Goal: Transaction & Acquisition: Purchase product/service

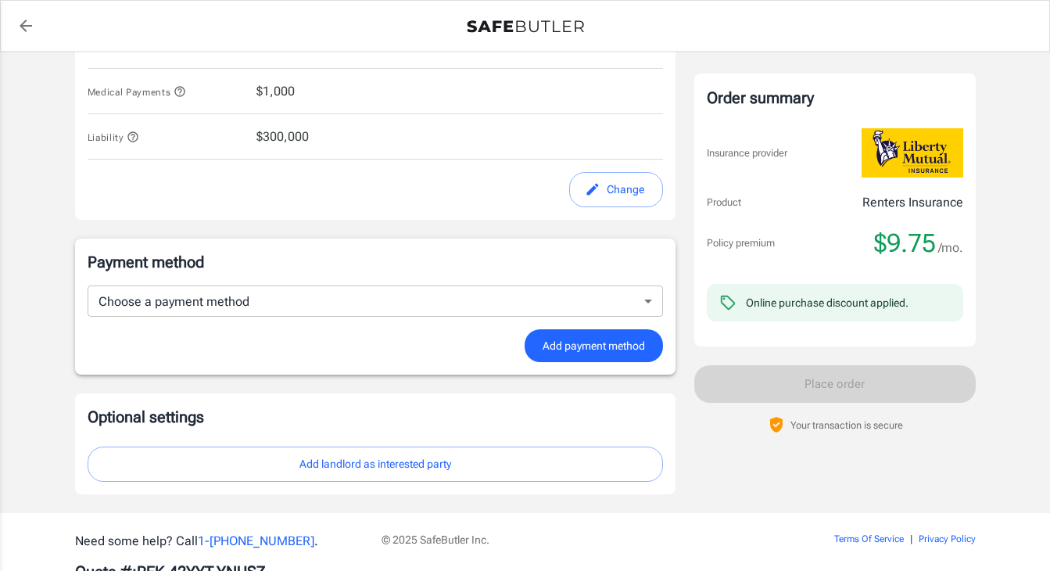
scroll to position [841, 0]
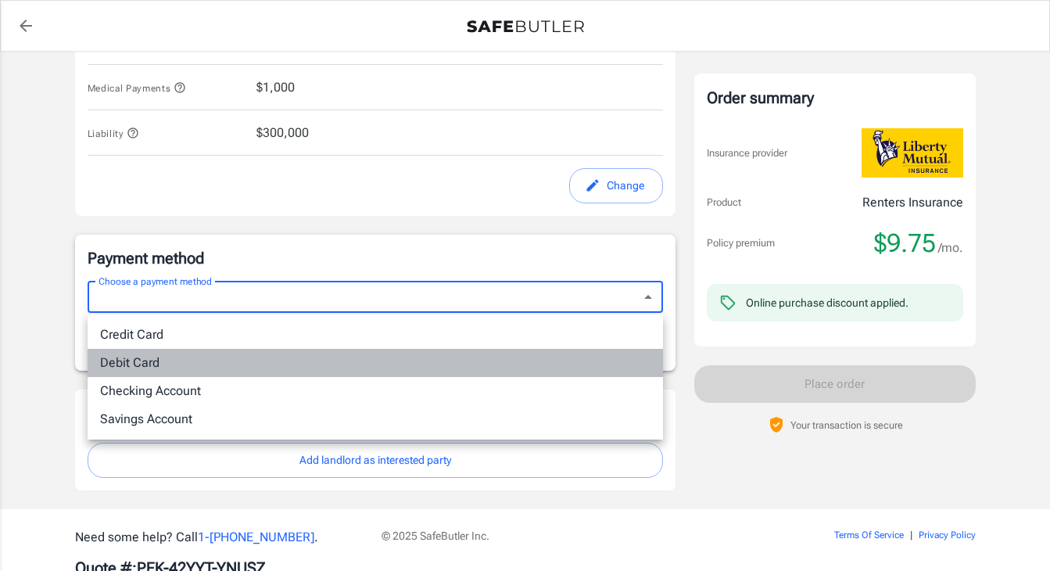
click at [294, 361] on li "Debit Card" at bounding box center [376, 363] width 576 height 28
type input "debit"
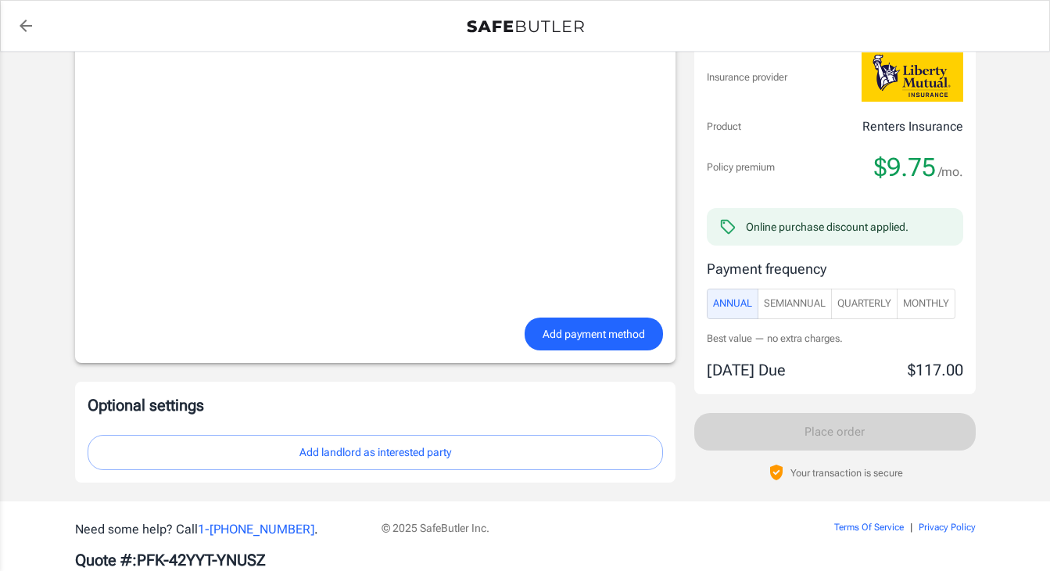
scroll to position [1286, 0]
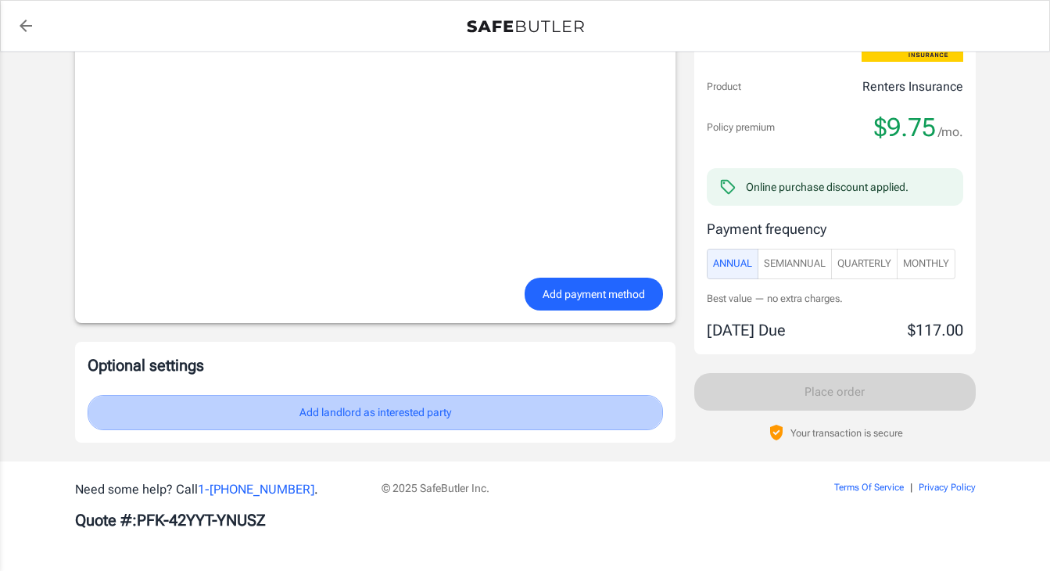
click at [274, 410] on button "Add landlord as interested party" at bounding box center [376, 412] width 576 height 35
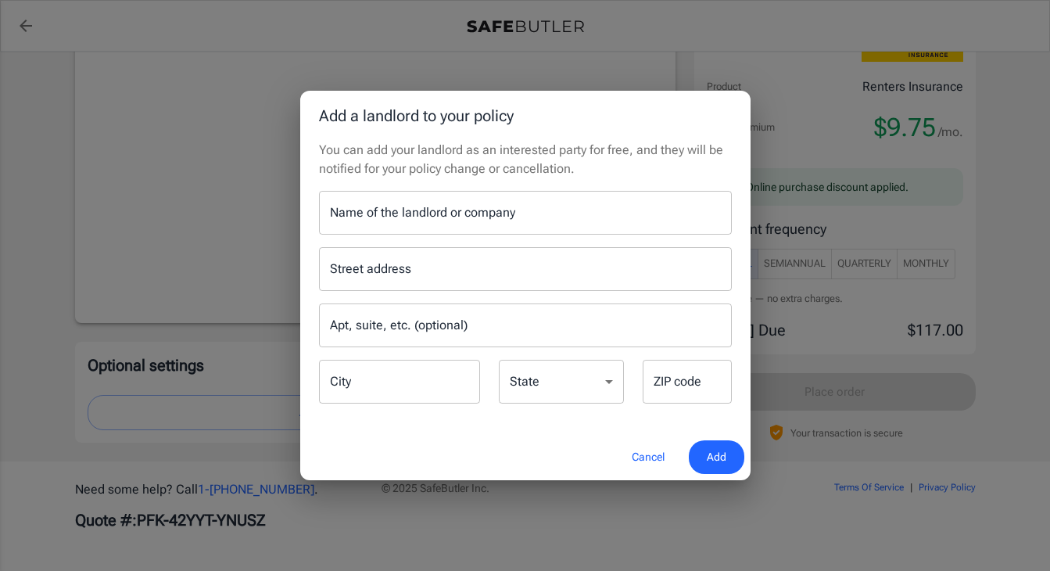
click at [425, 222] on input "Name of the landlord or company" at bounding box center [525, 213] width 413 height 44
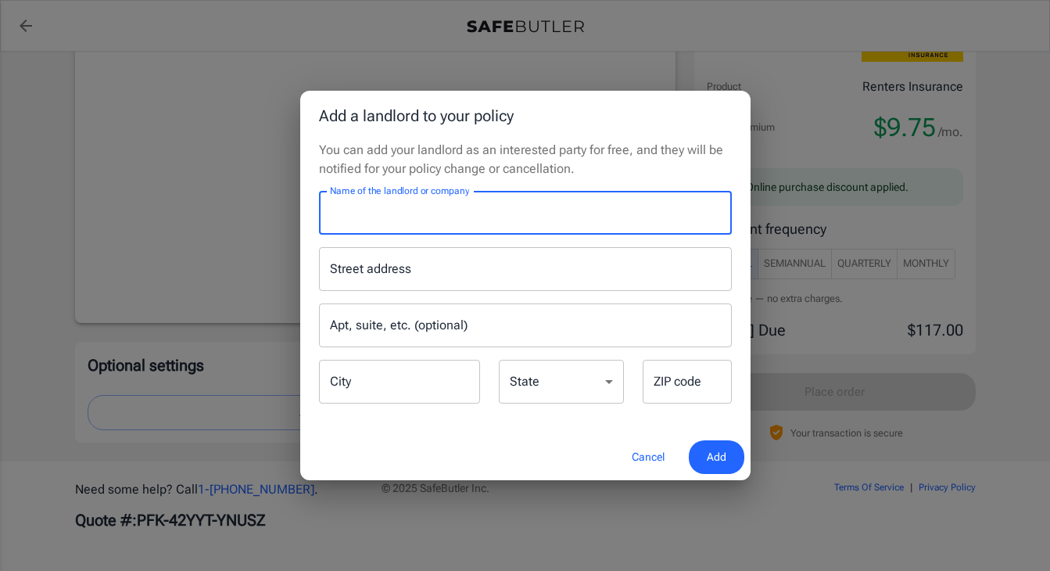
paste input "Square N 515 Associates, LLC and Paradigm Management II,"
type input "Square N 515 Associates, LLC and Paradigm Management II"
click at [416, 257] on input "Street address" at bounding box center [525, 269] width 399 height 30
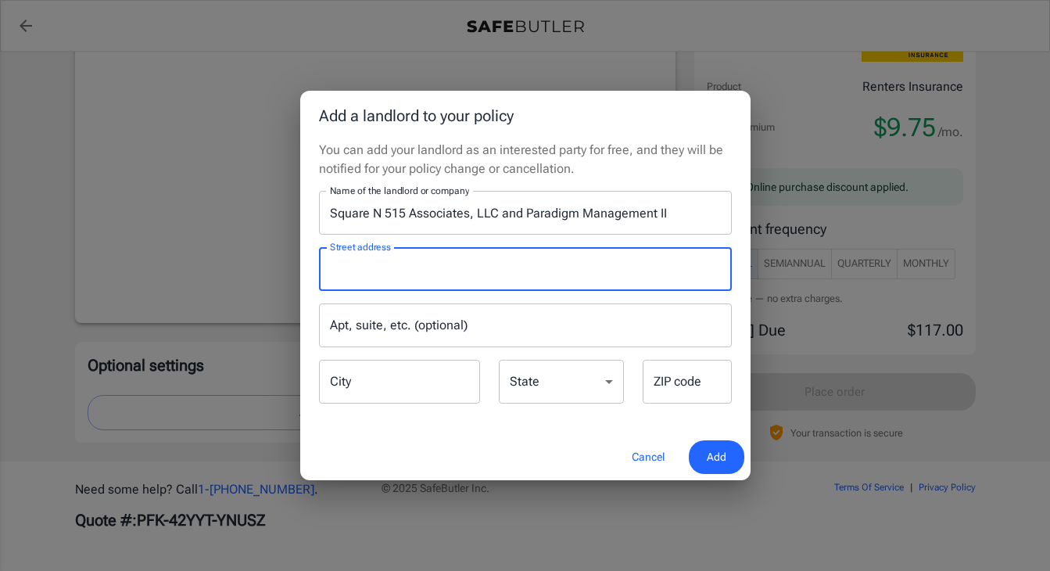
paste input "PO Box 477"
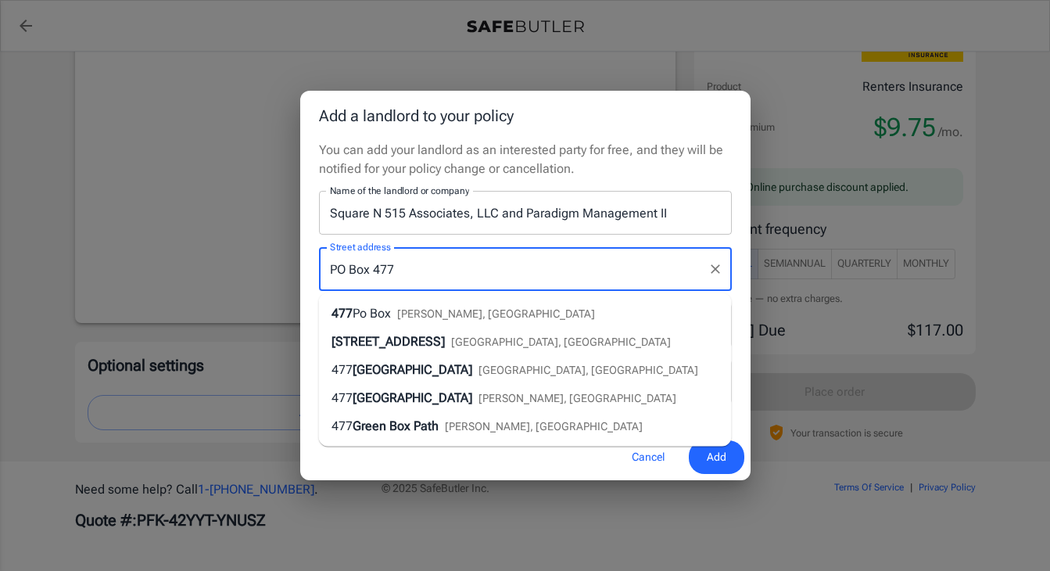
type input "PO Box 477"
click at [743, 213] on div "You can add your landlord as an interested party for free, and they will be not…" at bounding box center [525, 287] width 450 height 293
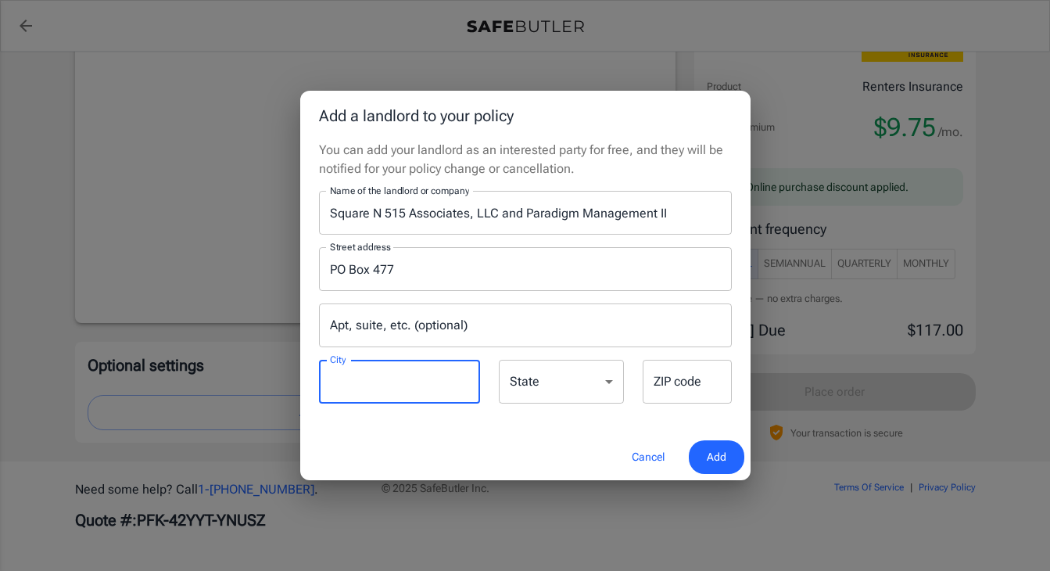
click at [415, 369] on input "City" at bounding box center [399, 382] width 161 height 44
type input "Lehi"
click at [529, 375] on div "State [US_STATE] [US_STATE] [US_STATE] [US_STATE] [US_STATE] [US_STATE] [US_STA…" at bounding box center [561, 383] width 125 height 46
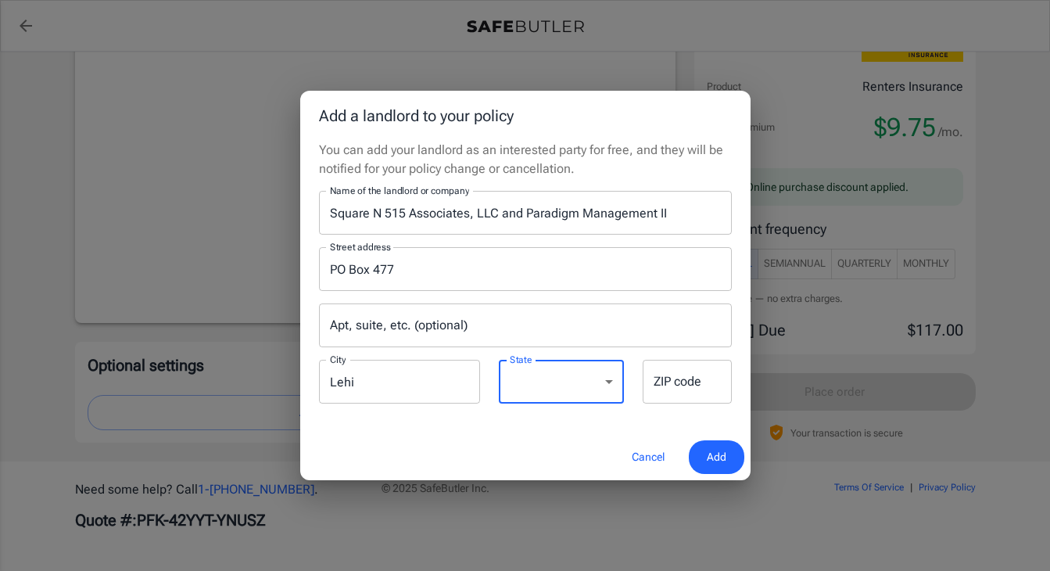
select select "UT"
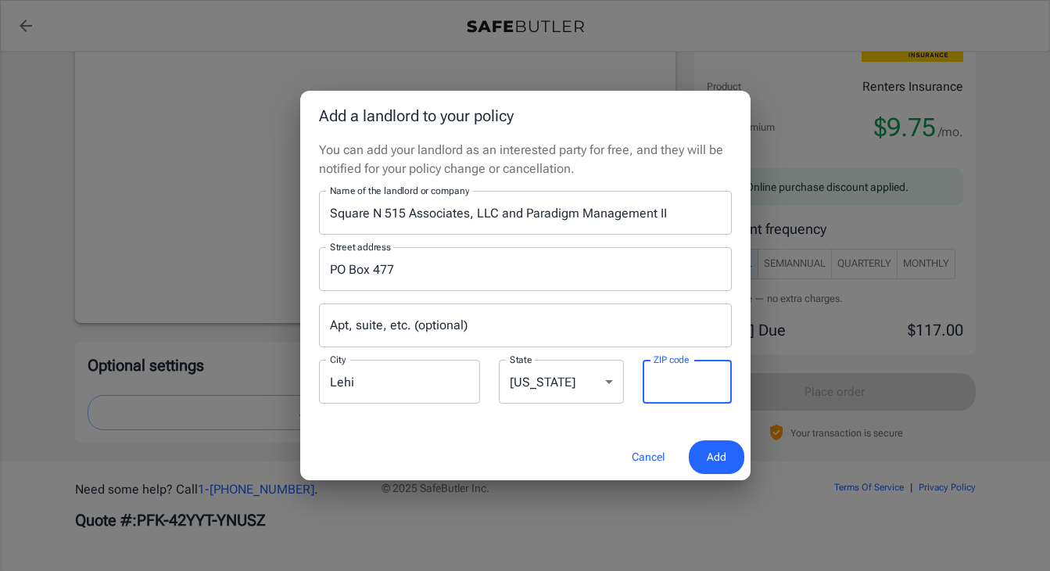
click at [691, 379] on div "ZIP code ZIP code" at bounding box center [687, 382] width 89 height 44
paste input "84043"
type input "84043"
click at [720, 457] on span "Add" at bounding box center [717, 457] width 20 height 20
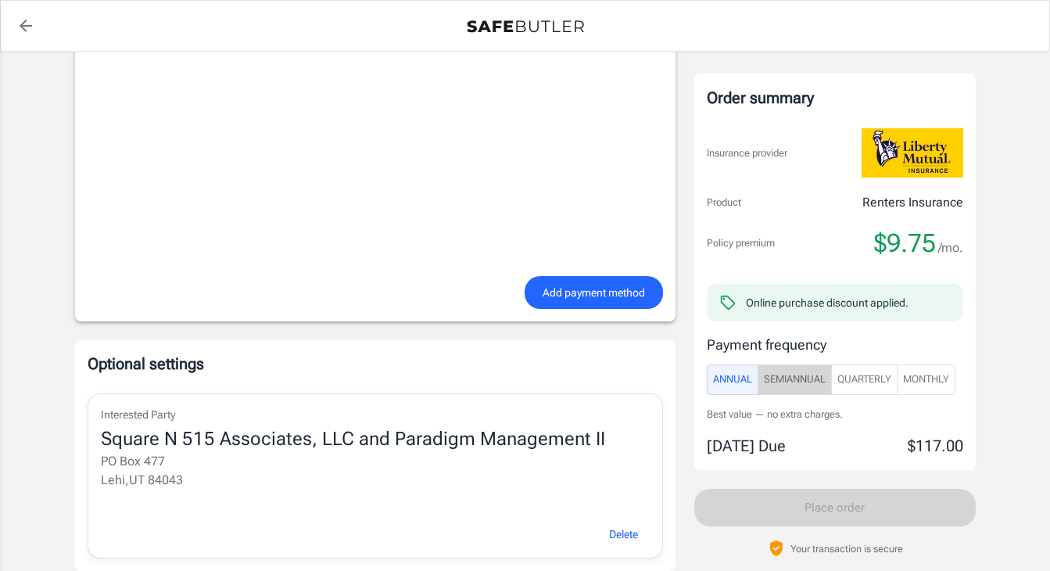
click at [794, 381] on span "SemiAnnual" at bounding box center [795, 380] width 62 height 18
click at [746, 378] on span "Annual" at bounding box center [732, 380] width 39 height 18
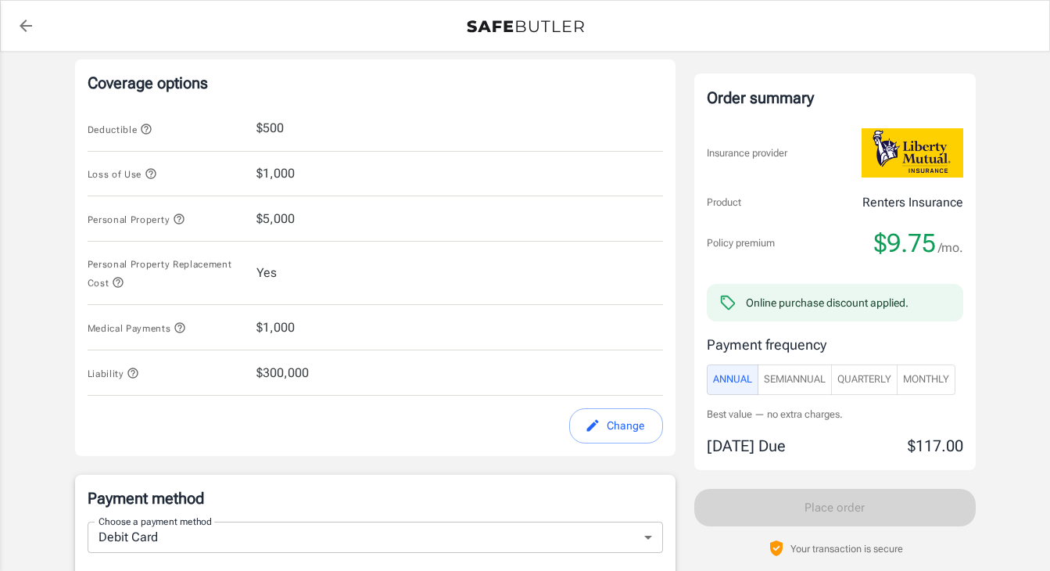
scroll to position [601, 0]
click at [935, 385] on span "Monthly" at bounding box center [926, 380] width 46 height 18
click at [743, 372] on span "Annual" at bounding box center [732, 380] width 39 height 18
click at [931, 371] on span "Monthly" at bounding box center [926, 380] width 46 height 18
click at [883, 384] on span "Quarterly" at bounding box center [865, 380] width 54 height 18
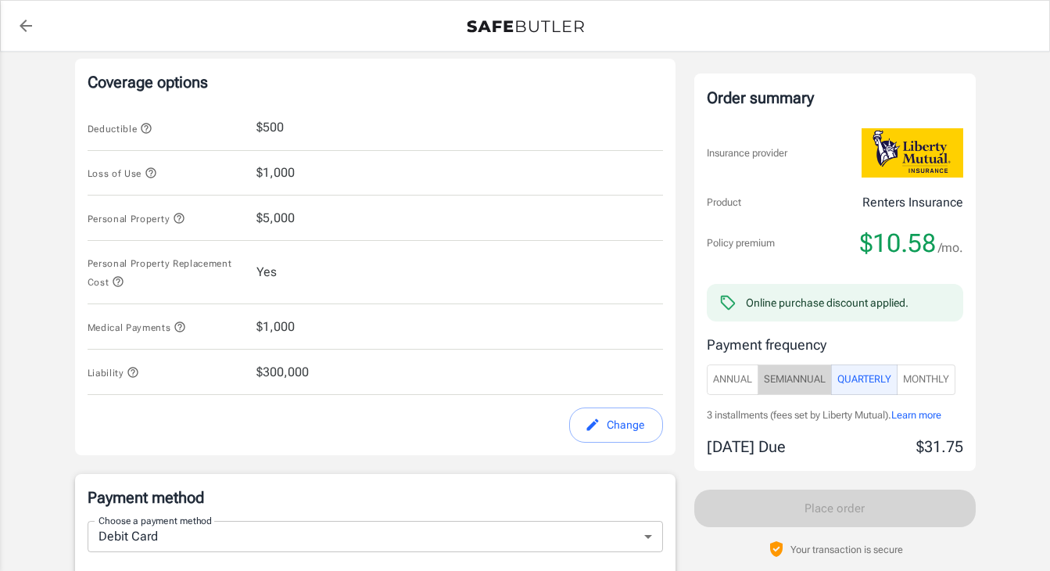
click at [813, 377] on span "SemiAnnual" at bounding box center [795, 380] width 62 height 18
click at [743, 375] on span "Annual" at bounding box center [732, 380] width 39 height 18
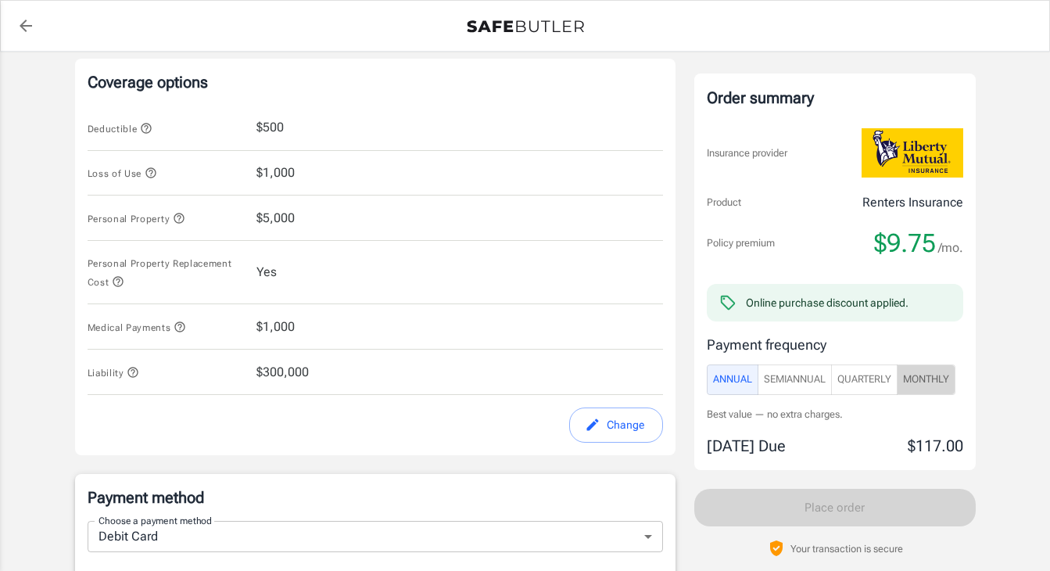
click at [930, 389] on button "Monthly" at bounding box center [926, 379] width 59 height 30
click at [729, 382] on span "Annual" at bounding box center [732, 380] width 39 height 18
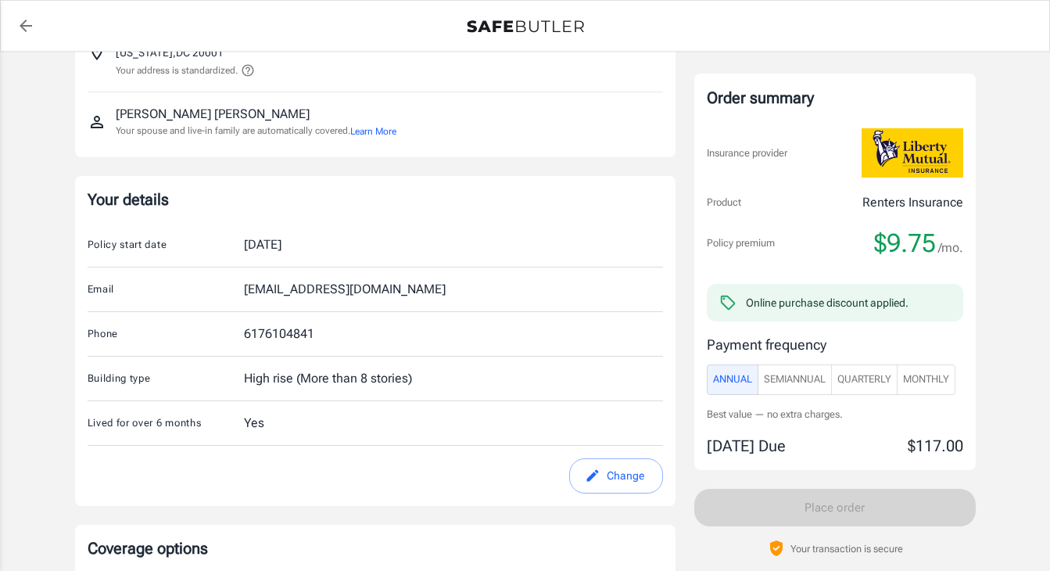
scroll to position [0, 0]
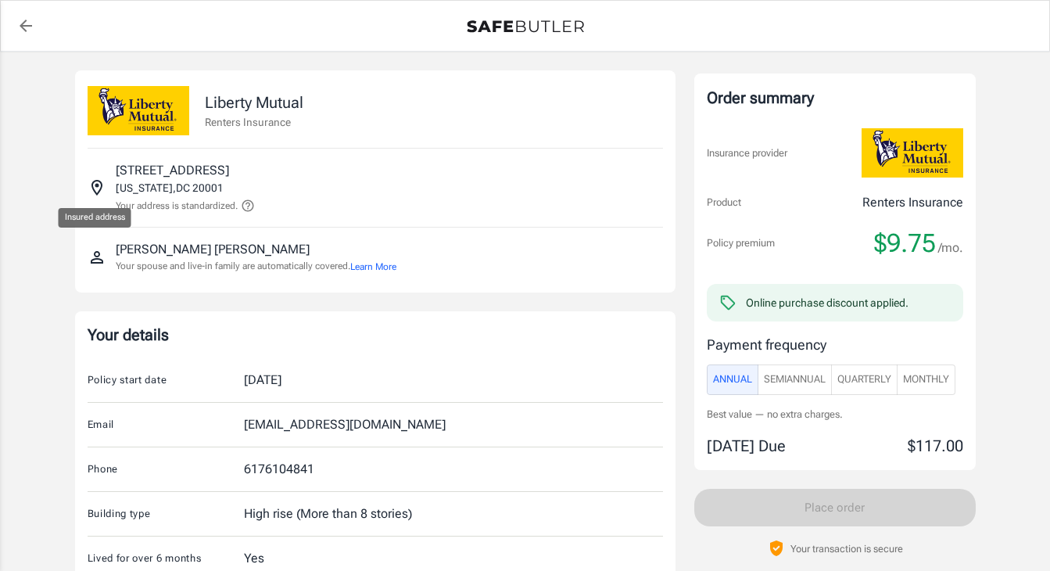
click at [95, 188] on icon "Insured address" at bounding box center [97, 187] width 19 height 19
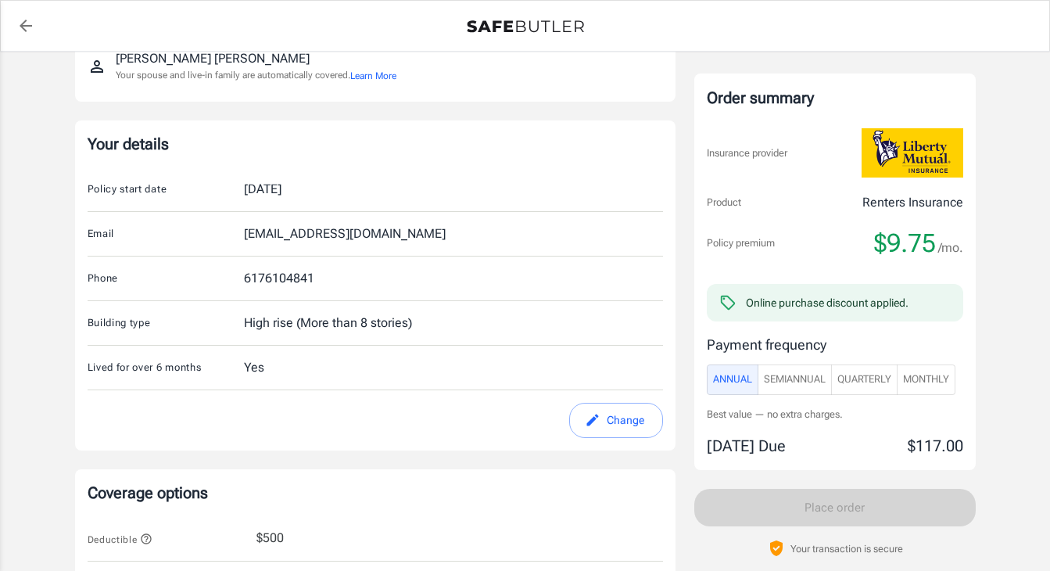
scroll to position [188, 0]
click at [633, 428] on button "Change" at bounding box center [616, 422] width 94 height 35
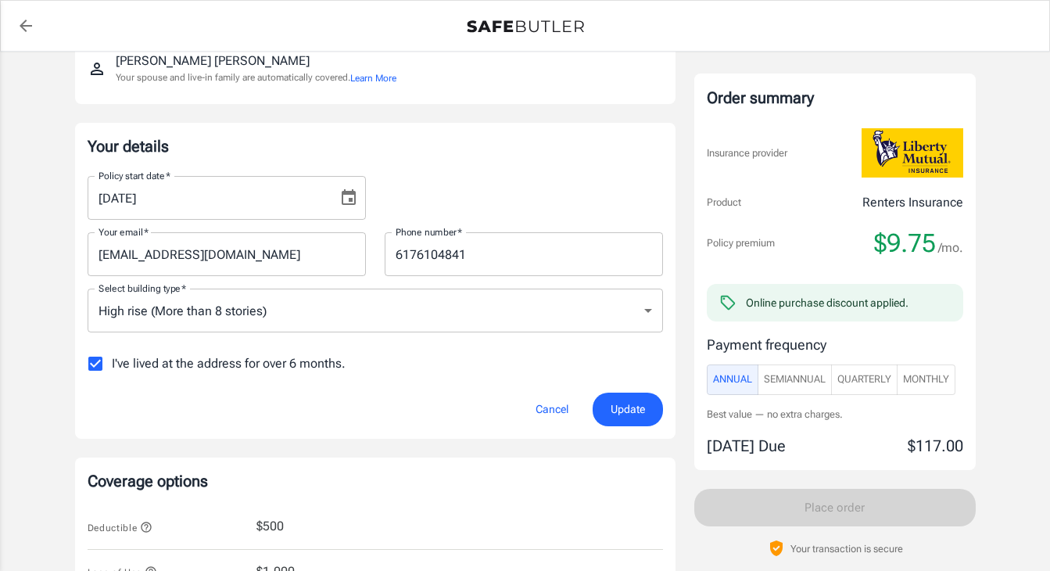
click at [504, 412] on div "Cancel Update" at bounding box center [375, 410] width 594 height 34
click at [565, 415] on button "Cancel" at bounding box center [552, 410] width 69 height 34
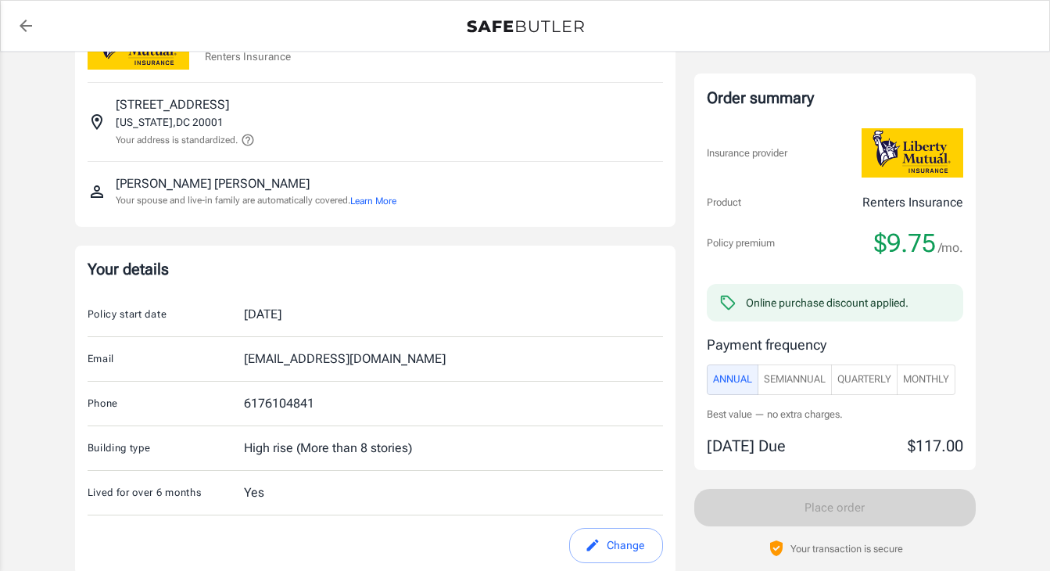
scroll to position [0, 0]
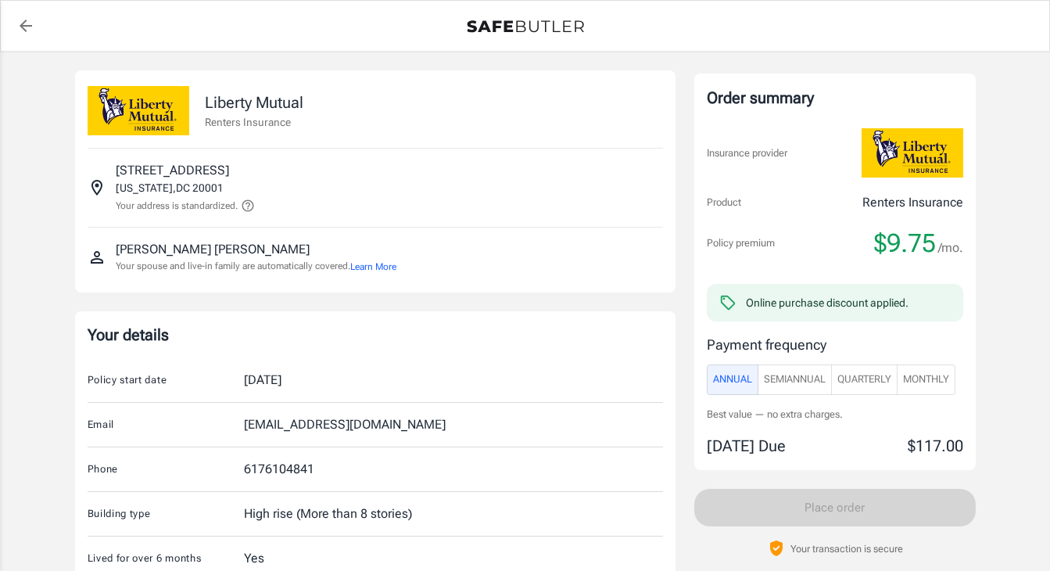
drag, startPoint x: 268, startPoint y: 170, endPoint x: 298, endPoint y: 170, distance: 29.7
click at [298, 170] on div "[STREET_ADDRESS][US_STATE] Your address is standardized." at bounding box center [376, 187] width 576 height 53
click at [27, 21] on icon "back to quotes" at bounding box center [25, 25] width 19 height 19
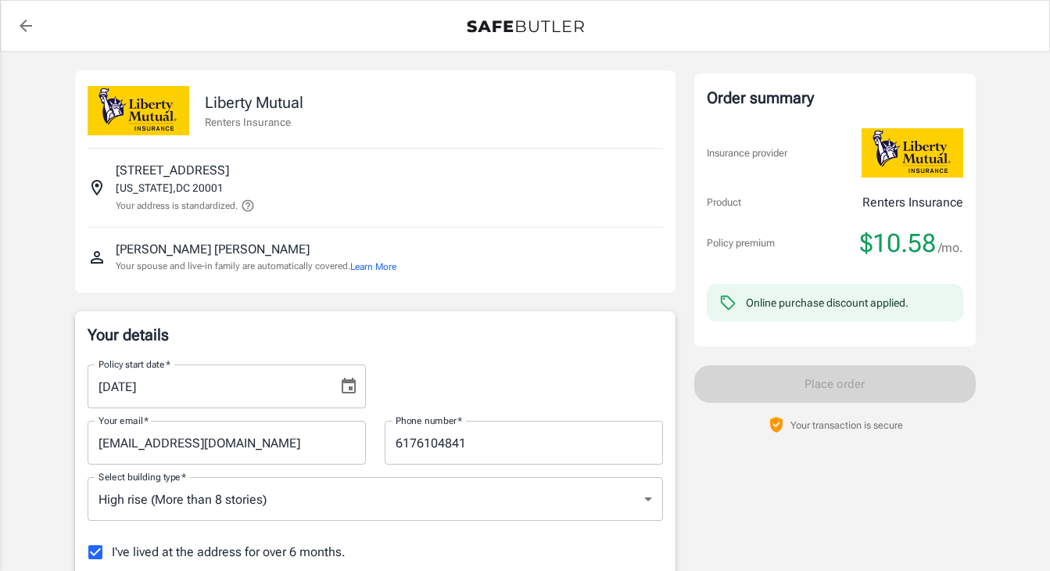
click at [17, 26] on icon "back to quotes" at bounding box center [25, 25] width 19 height 19
click at [94, 189] on icon "Insured address" at bounding box center [97, 187] width 19 height 19
click at [249, 208] on icon at bounding box center [248, 206] width 14 height 14
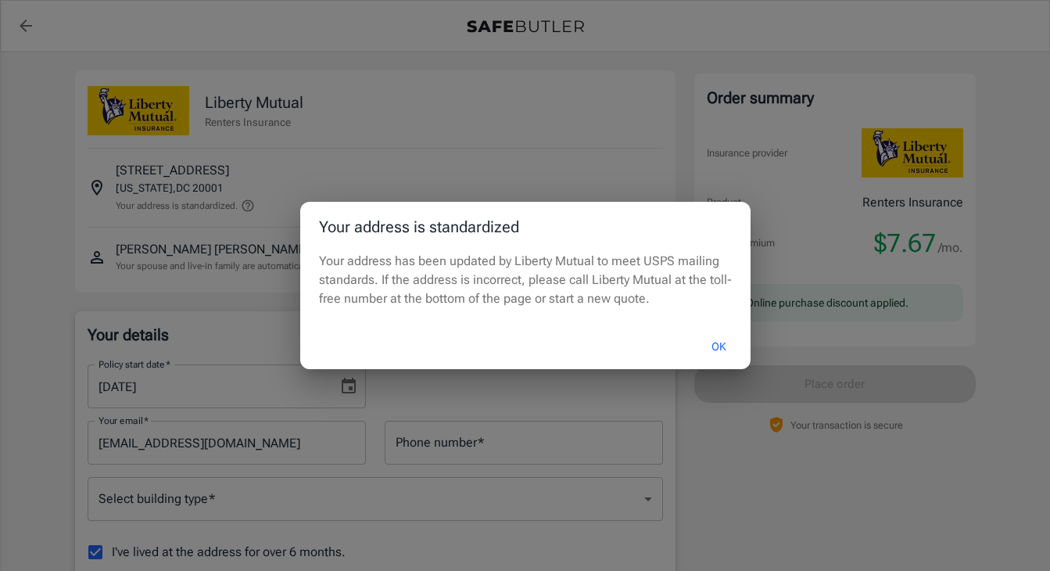
click at [719, 353] on button "OK" at bounding box center [719, 347] width 51 height 34
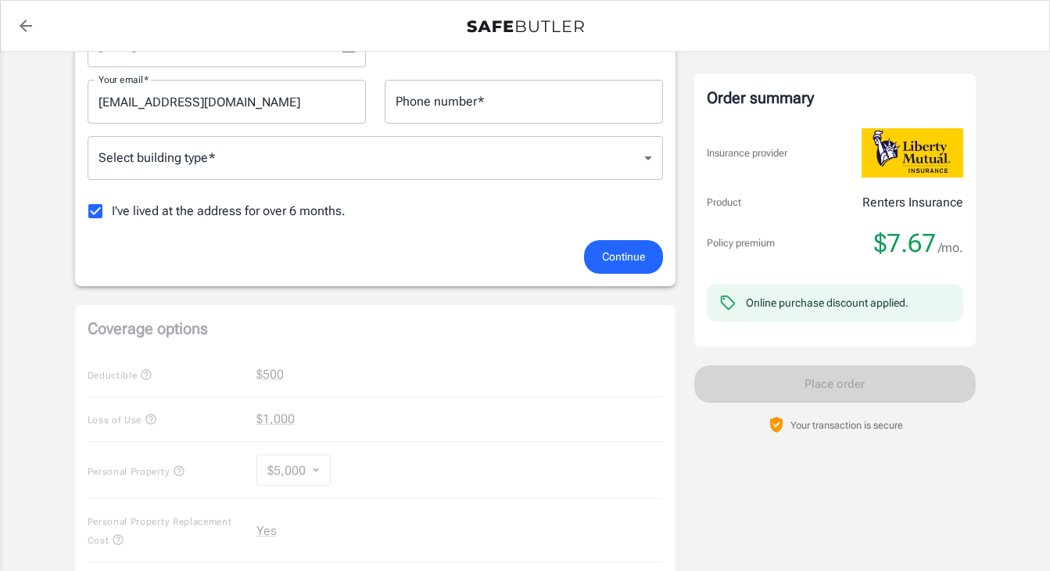
scroll to position [187, 0]
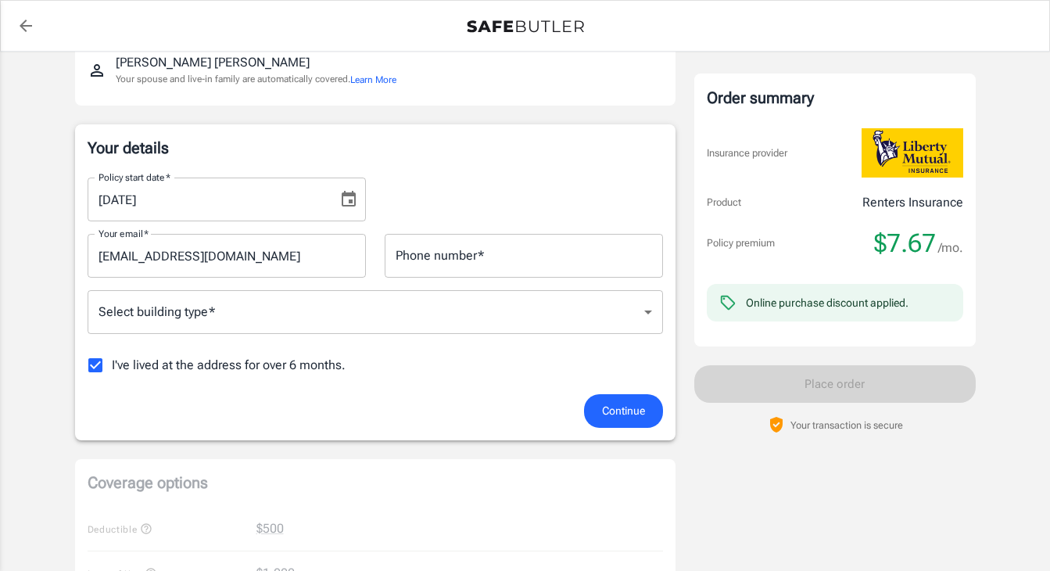
click at [95, 363] on input "I've lived at the address for over 6 months." at bounding box center [95, 365] width 33 height 33
checkbox input "false"
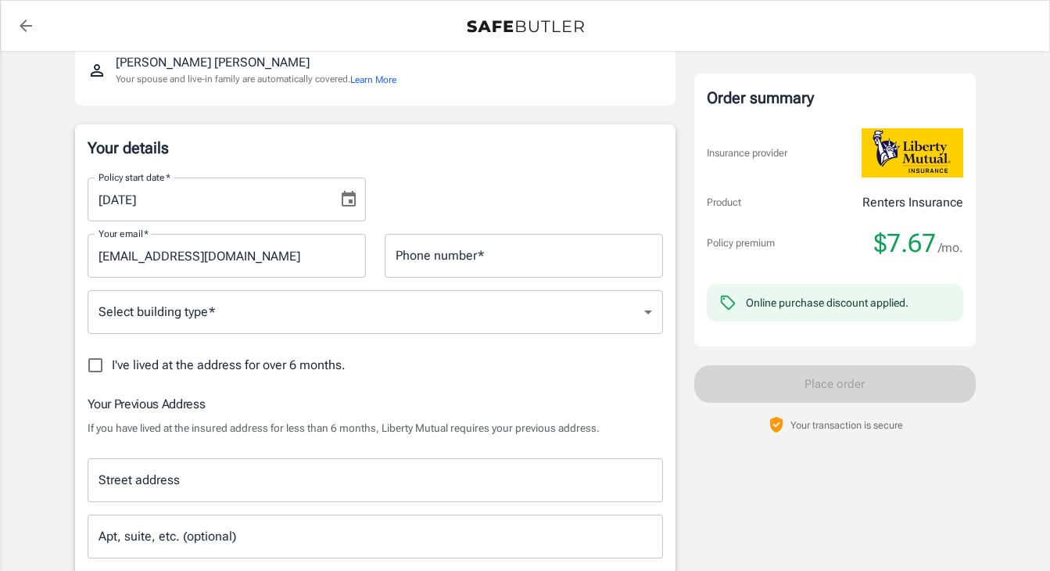
scroll to position [0, 0]
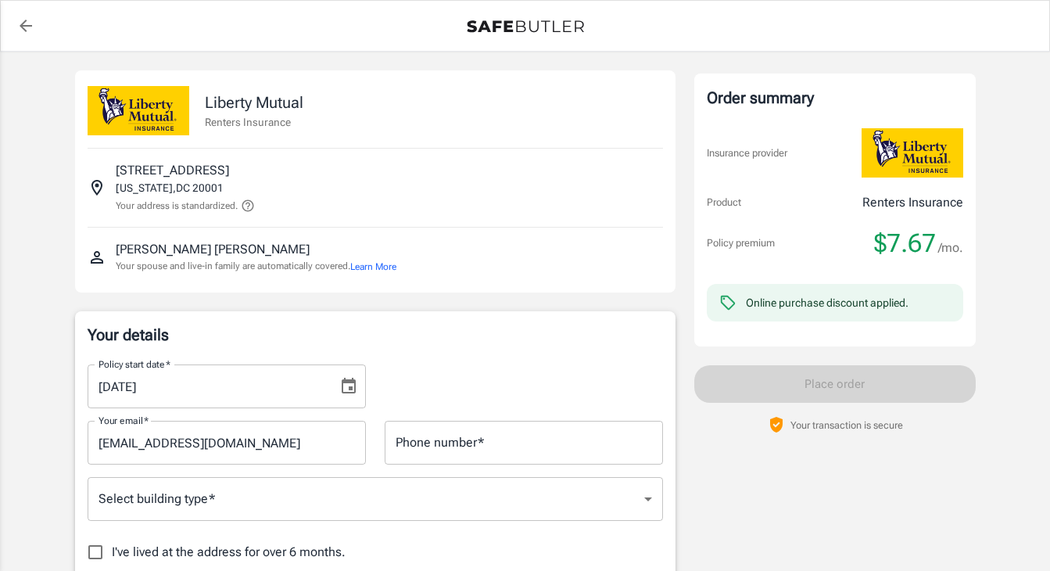
click at [250, 207] on icon at bounding box center [248, 206] width 12 height 12
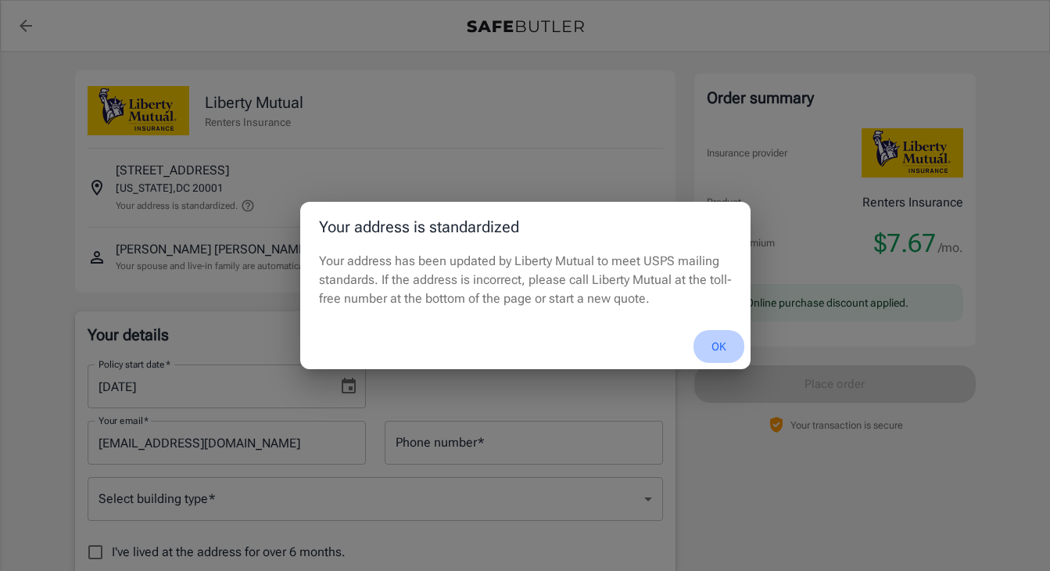
click at [708, 343] on button "OK" at bounding box center [719, 347] width 51 height 34
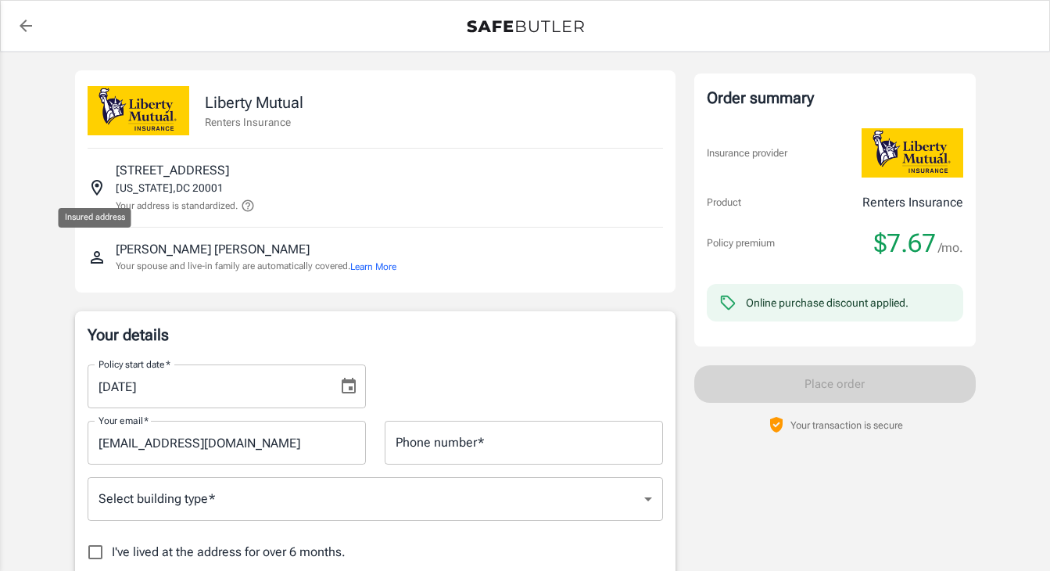
click at [96, 192] on icon "Insured address" at bounding box center [97, 187] width 19 height 19
click at [16, 28] on icon "back to quotes" at bounding box center [25, 25] width 19 height 19
click at [249, 208] on icon at bounding box center [248, 206] width 14 height 14
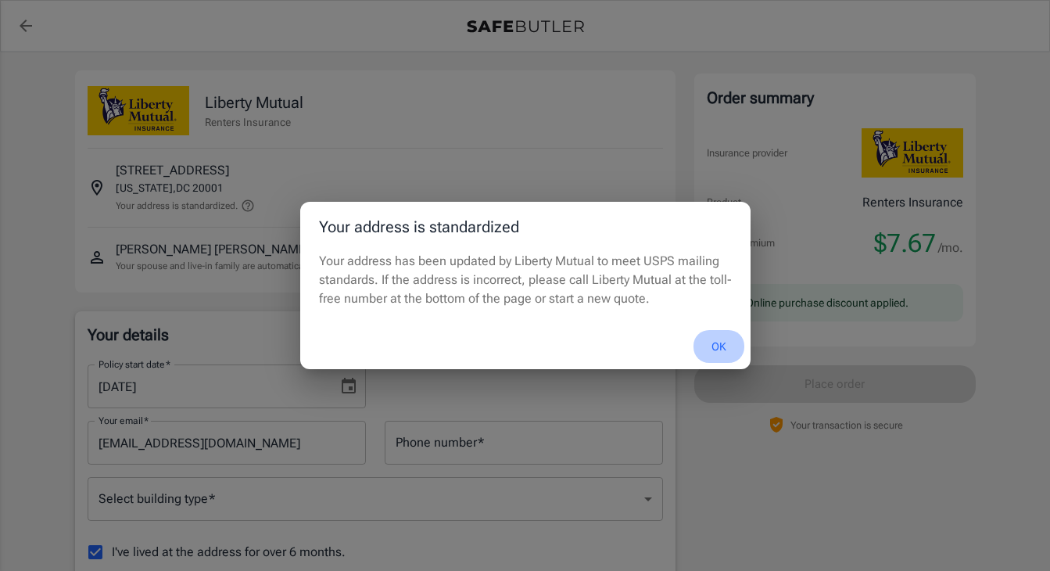
click at [716, 343] on button "OK" at bounding box center [719, 347] width 51 height 34
